Goal: Information Seeking & Learning: Learn about a topic

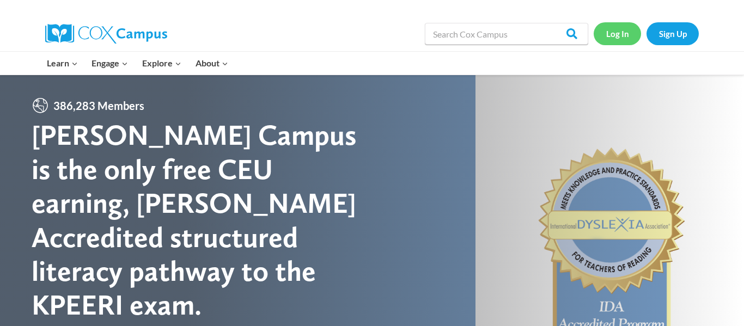
click at [624, 38] on link "Log In" at bounding box center [617, 33] width 47 height 22
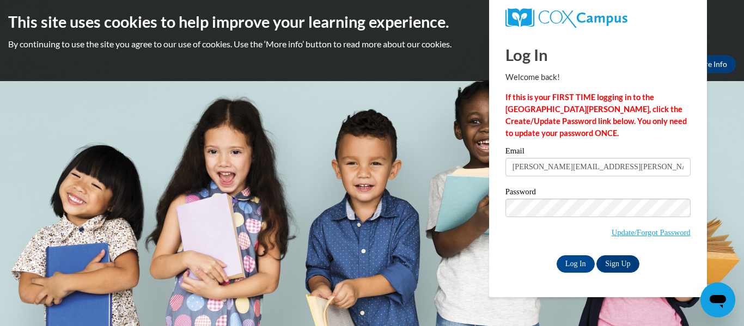
click at [557, 256] on input "Log In" at bounding box center [576, 264] width 38 height 17
click at [573, 266] on input "Log In" at bounding box center [576, 264] width 38 height 17
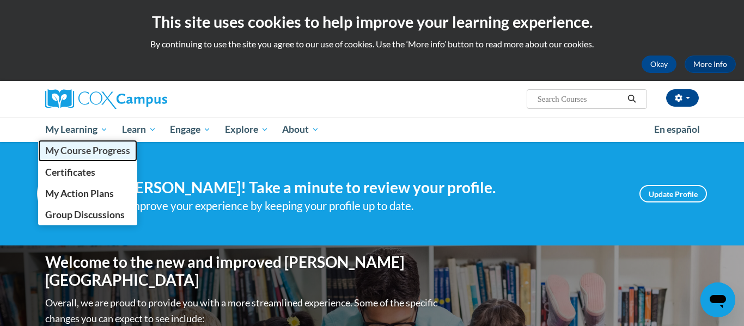
click at [76, 152] on span "My Course Progress" at bounding box center [87, 150] width 85 height 11
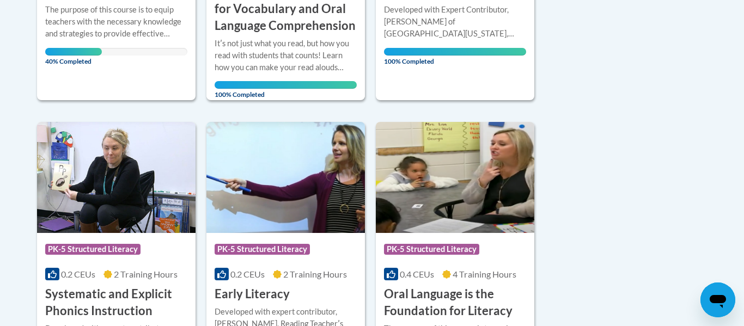
scroll to position [455, 0]
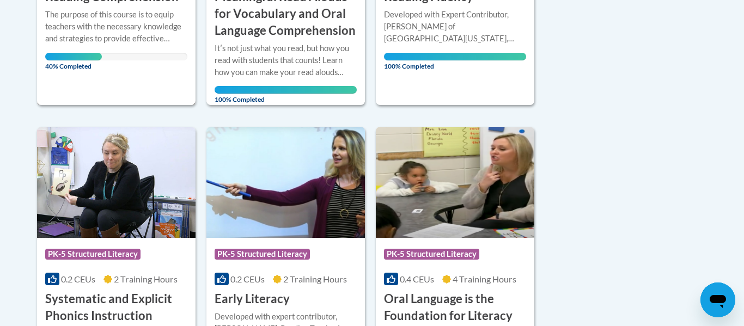
click at [155, 42] on div "The purpose of this course is to equip teachers with the necessary knowledge an…" at bounding box center [116, 27] width 142 height 36
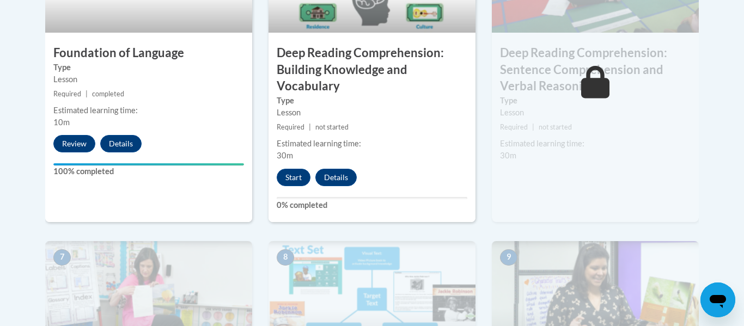
scroll to position [725, 0]
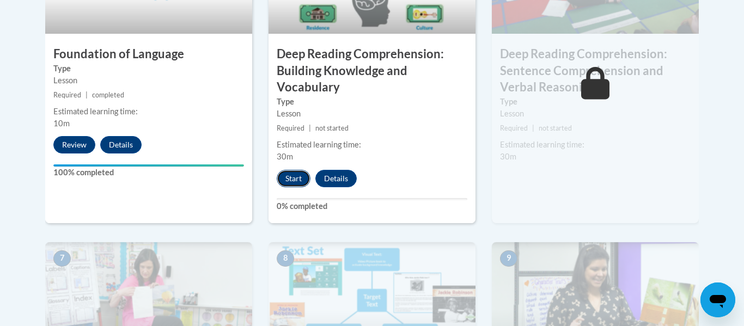
click at [299, 175] on button "Start" at bounding box center [294, 178] width 34 height 17
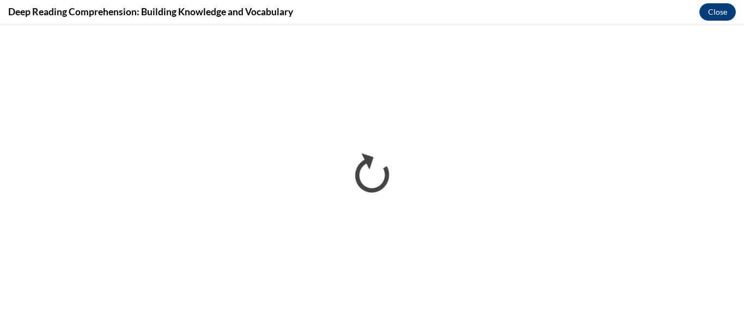
scroll to position [0, 0]
click at [711, 13] on button "Close" at bounding box center [718, 11] width 37 height 17
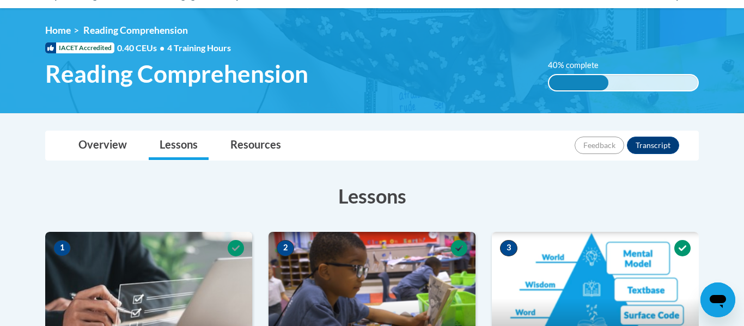
scroll to position [136, 0]
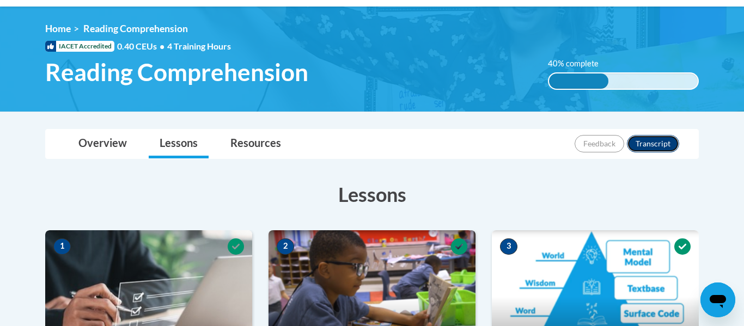
click at [653, 144] on button "Transcript" at bounding box center [653, 143] width 52 height 17
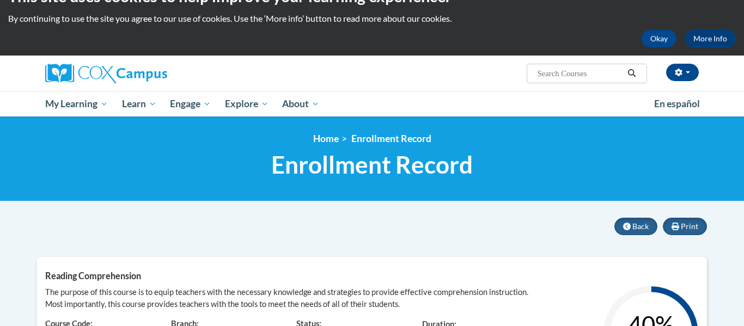
scroll to position [24, 0]
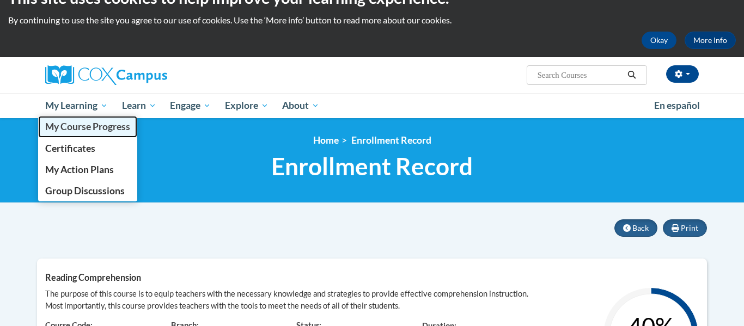
click at [96, 128] on span "My Course Progress" at bounding box center [87, 126] width 85 height 11
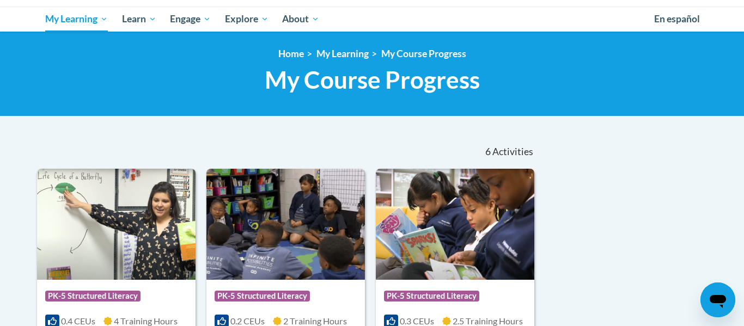
scroll to position [110, 0]
